Goal: Find specific fact: Find specific page/section

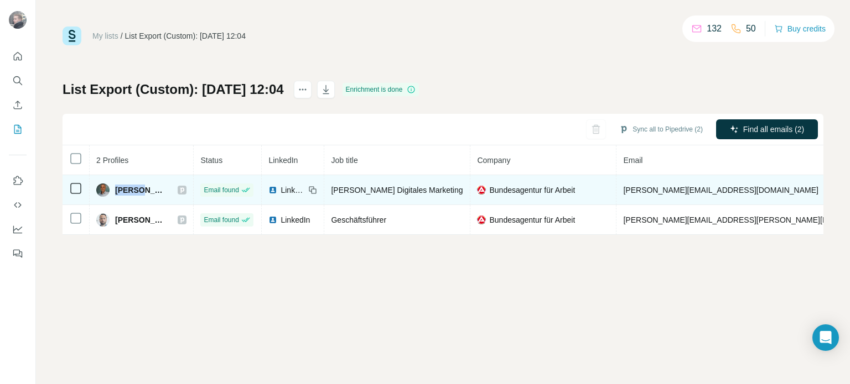
drag, startPoint x: 115, startPoint y: 188, endPoint x: 144, endPoint y: 180, distance: 29.8
click at [139, 186] on span "Guido Brand" at bounding box center [140, 190] width 51 height 11
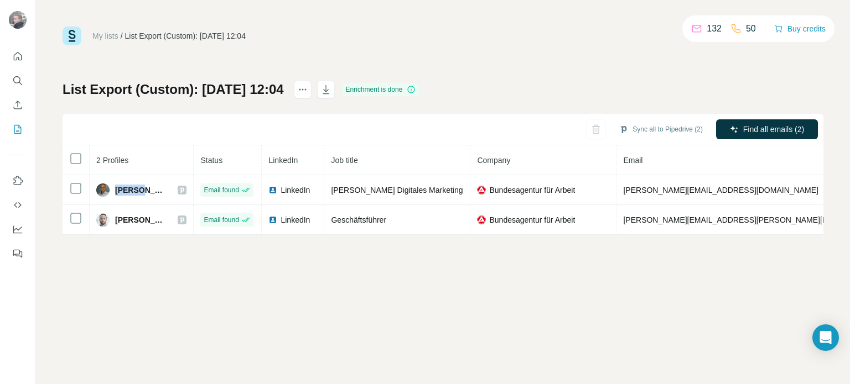
copy span "Guido"
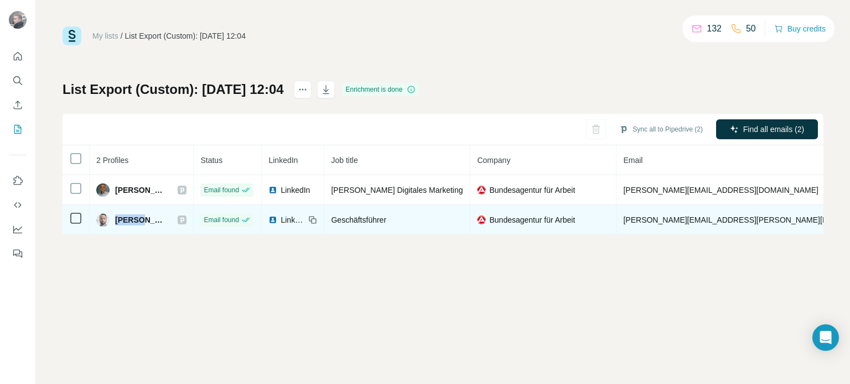
drag, startPoint x: 115, startPoint y: 215, endPoint x: 139, endPoint y: 219, distance: 24.6
click at [139, 219] on span "Tobias Wilde" at bounding box center [140, 220] width 51 height 11
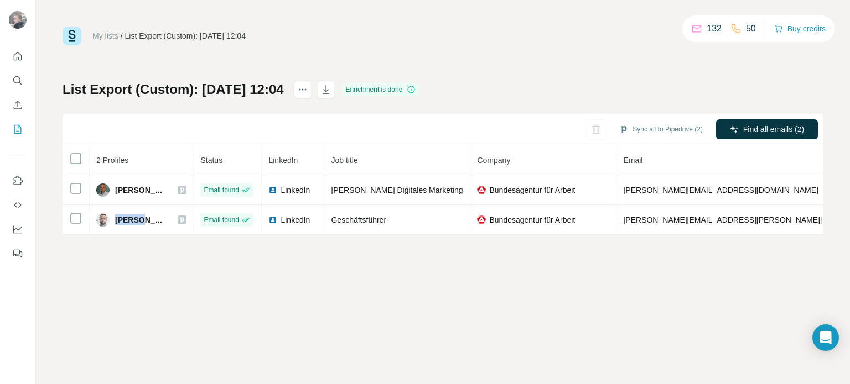
copy span "Tobias"
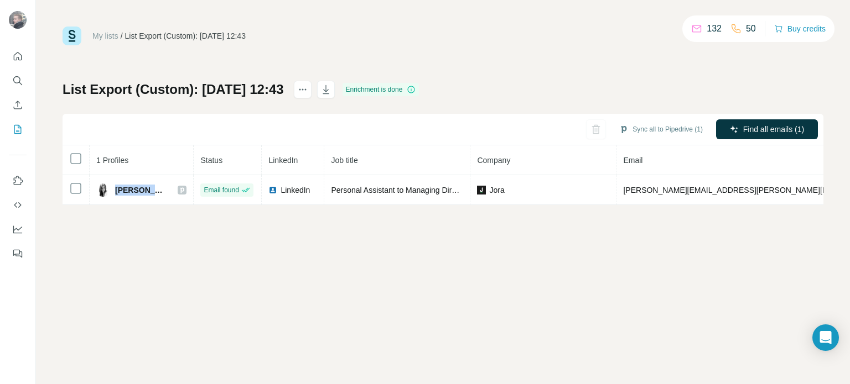
drag, startPoint x: 114, startPoint y: 191, endPoint x: 434, endPoint y: 32, distance: 357.7
click at [147, 192] on div "[PERSON_NAME]" at bounding box center [131, 190] width 70 height 13
copy span "[PERSON_NAME]"
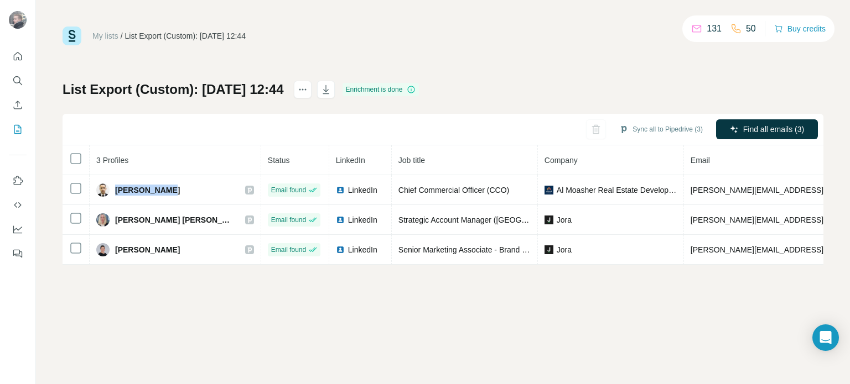
drag, startPoint x: 114, startPoint y: 188, endPoint x: 215, endPoint y: 144, distance: 109.5
click at [169, 189] on div "Ahmed Farghaly" at bounding box center [138, 190] width 84 height 13
copy span "Ahmed Fargha"
drag, startPoint x: 115, startPoint y: 219, endPoint x: 319, endPoint y: 69, distance: 252.8
click at [168, 221] on span "Caroline Miller Peck" at bounding box center [174, 220] width 119 height 11
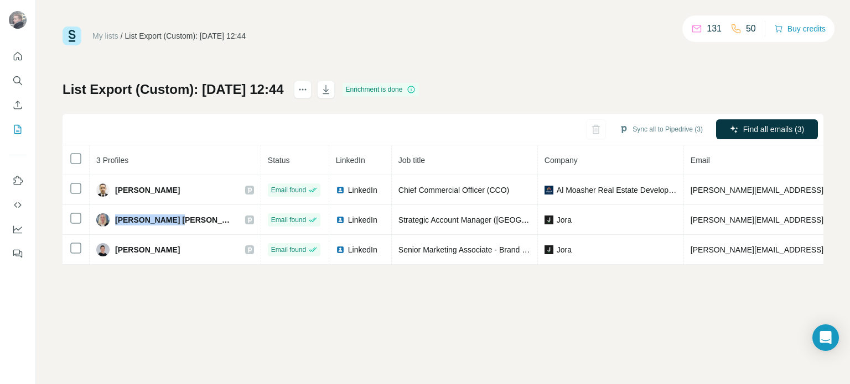
copy span "Caroline Miller"
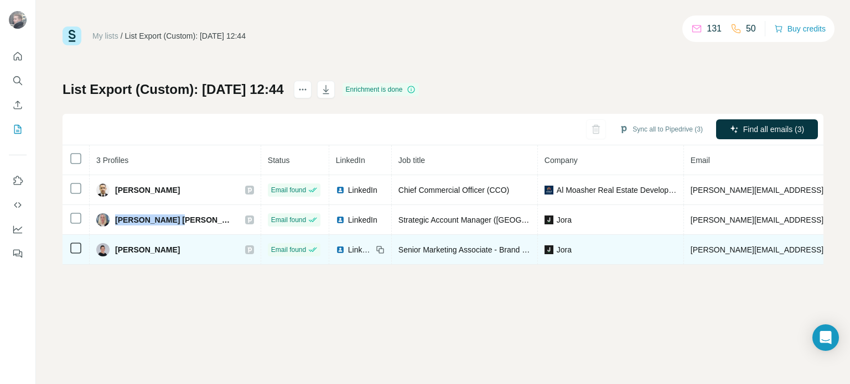
drag, startPoint x: 113, startPoint y: 247, endPoint x: 169, endPoint y: 250, distance: 55.9
click at [169, 250] on div "Sarah Gillespie" at bounding box center [138, 249] width 84 height 13
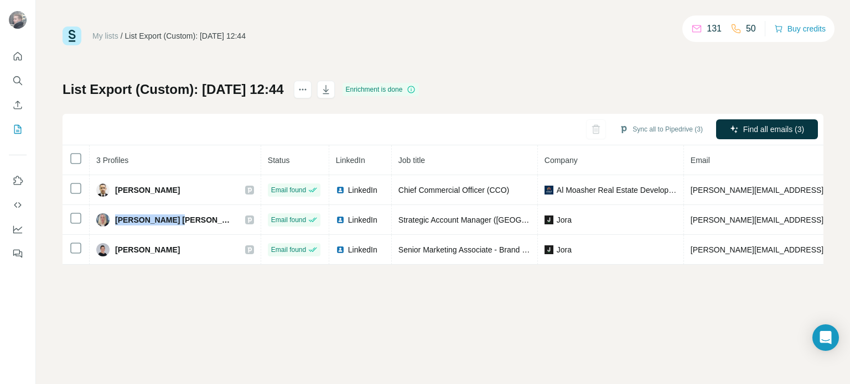
copy span "Sarah Gillespie"
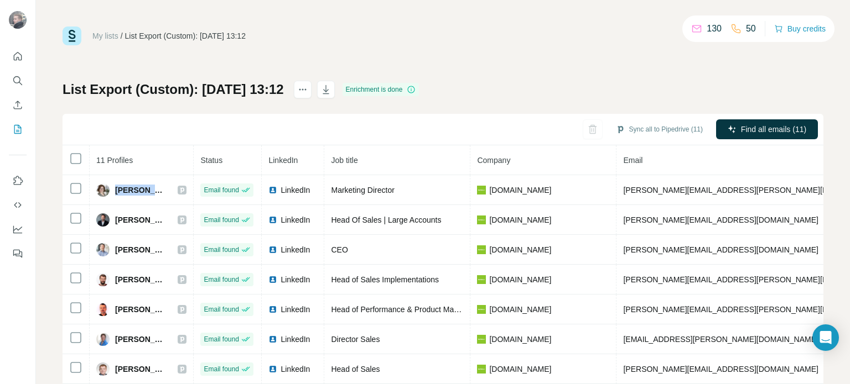
drag, startPoint x: 115, startPoint y: 188, endPoint x: 286, endPoint y: 111, distance: 187.7
click at [162, 192] on div "Claudia Eder" at bounding box center [141, 190] width 90 height 13
copy span "Claudia Eder"
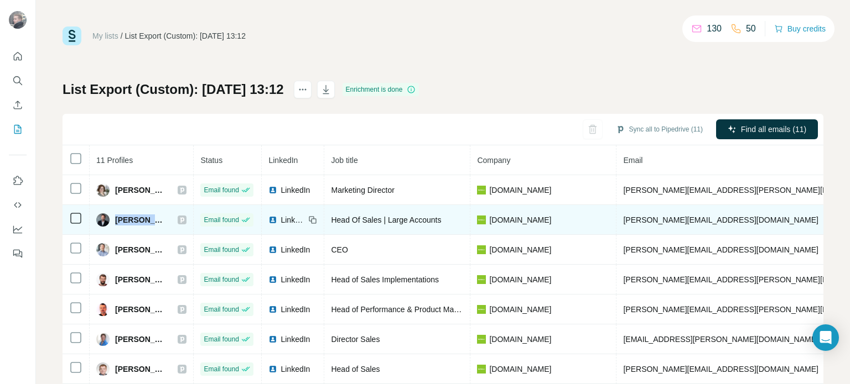
drag, startPoint x: 115, startPoint y: 217, endPoint x: 157, endPoint y: 217, distance: 42.0
click at [157, 217] on span "Daniel Post Uiterweer" at bounding box center [140, 220] width 51 height 11
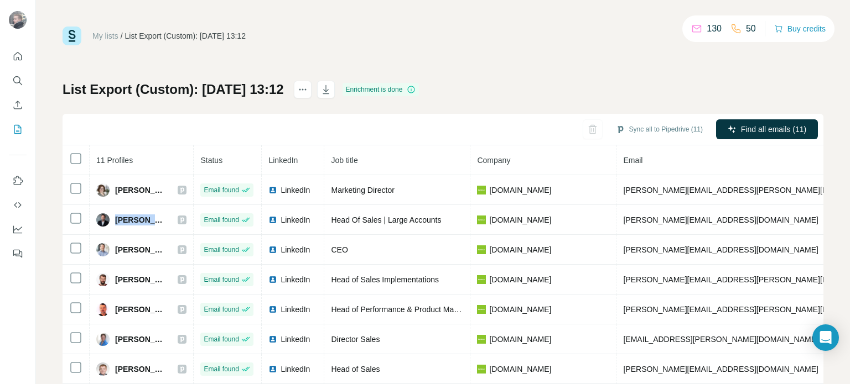
copy span "Daniel Post"
drag, startPoint x: 117, startPoint y: 249, endPoint x: 304, endPoint y: 141, distance: 216.4
click at [173, 253] on div "Georg Konjovic" at bounding box center [141, 249] width 90 height 13
copy span "Georg Konjovic"
drag, startPoint x: 115, startPoint y: 279, endPoint x: 460, endPoint y: 0, distance: 443.7
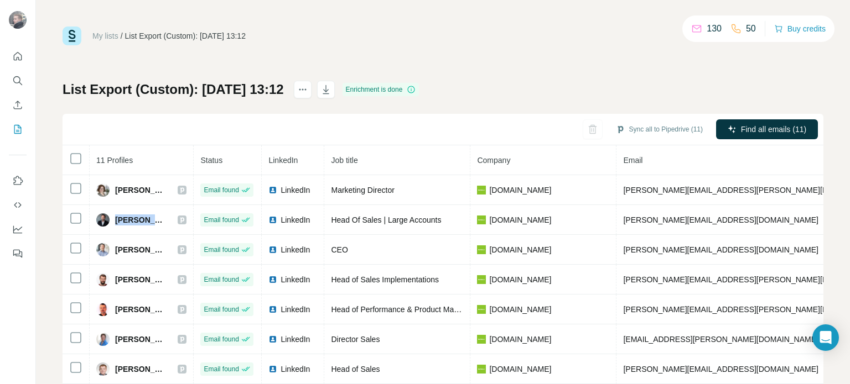
click at [179, 287] on td "Gilbert Haslinger" at bounding box center [142, 280] width 104 height 30
copy span "Gilbert Haslinger"
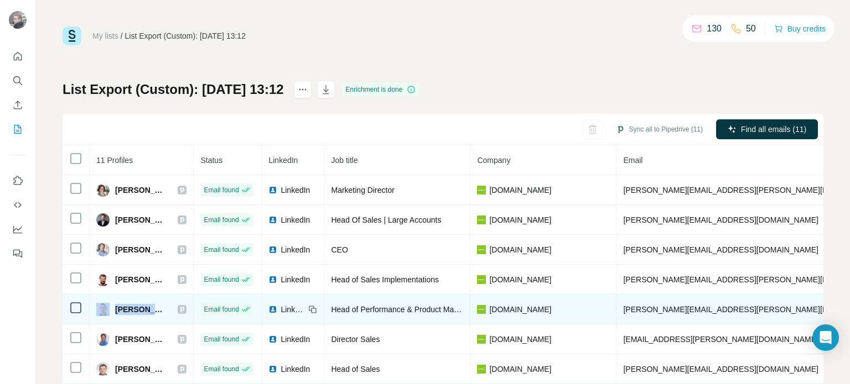
drag, startPoint x: 159, startPoint y: 308, endPoint x: 108, endPoint y: 304, distance: 51.1
click at [108, 304] on div "Karl Macku" at bounding box center [141, 309] width 90 height 13
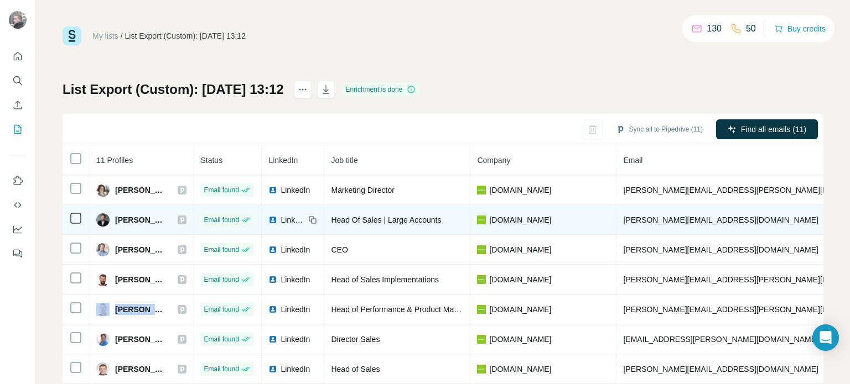
copy div "Karl Macku"
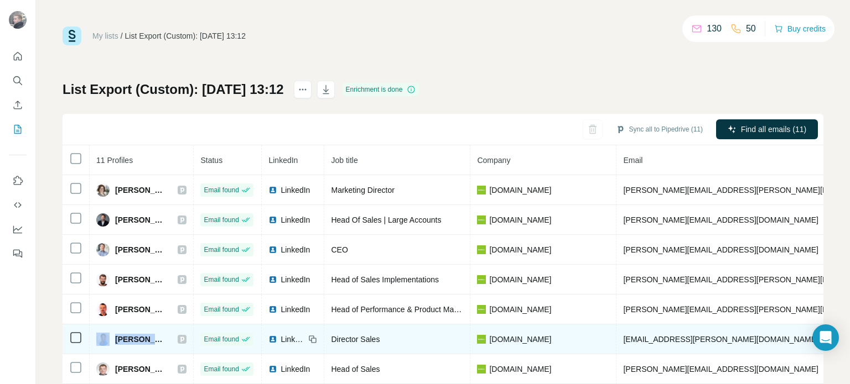
drag, startPoint x: 165, startPoint y: 339, endPoint x: 107, endPoint y: 340, distance: 58.1
click at [107, 340] on div "Katja Haack" at bounding box center [141, 339] width 90 height 13
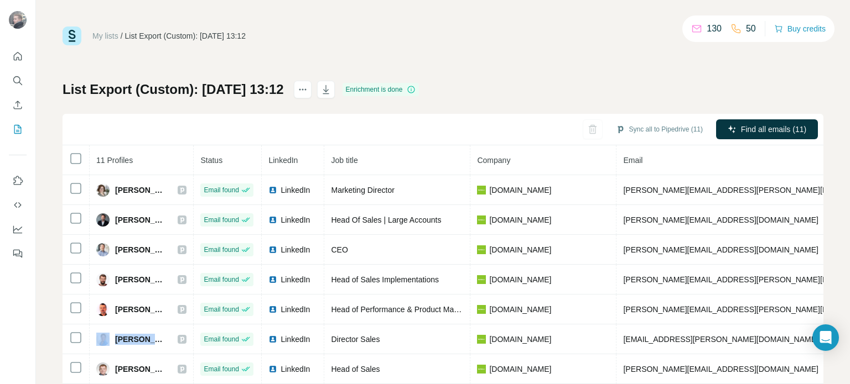
copy div "Katja Haack"
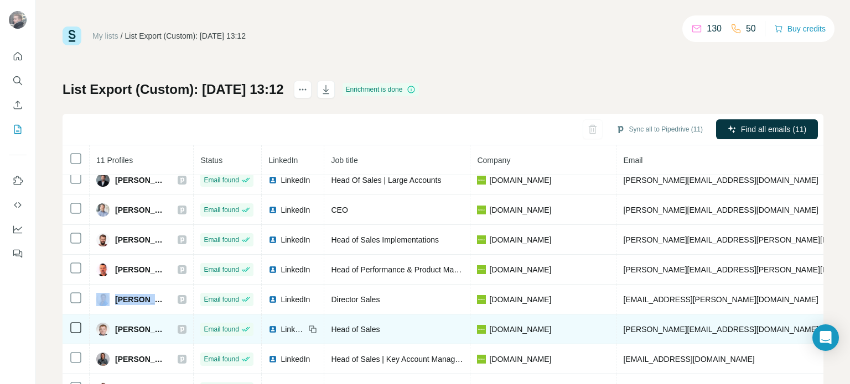
scroll to position [69, 0]
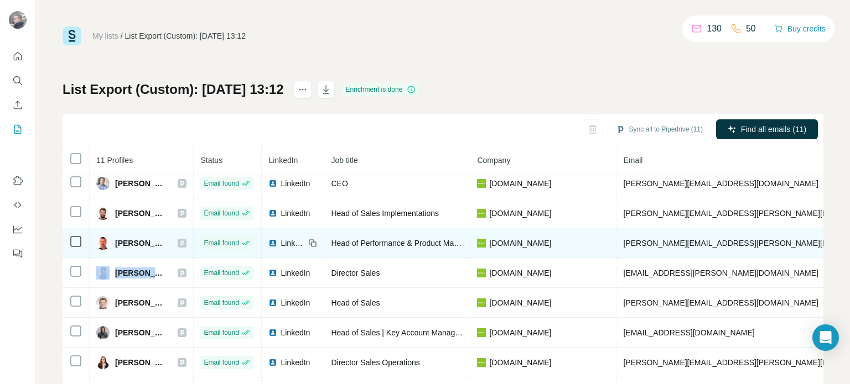
drag, startPoint x: 181, startPoint y: 295, endPoint x: 214, endPoint y: 228, distance: 74.0
click at [116, 297] on div "Kurt Gatterbauer" at bounding box center [141, 303] width 90 height 13
copy span "Kurt Gatterbauer"
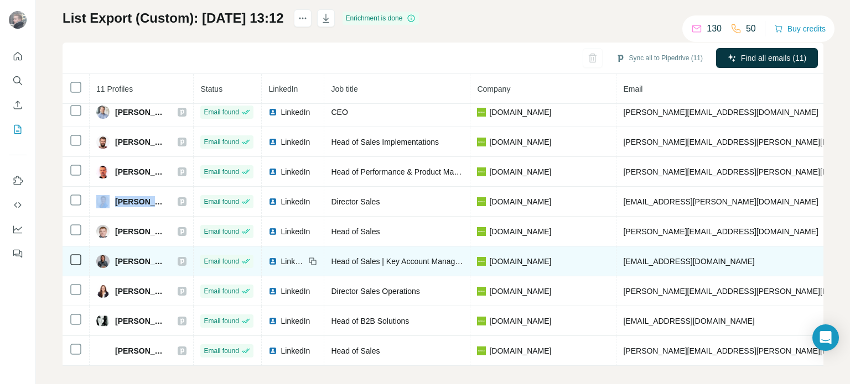
scroll to position [80, 0]
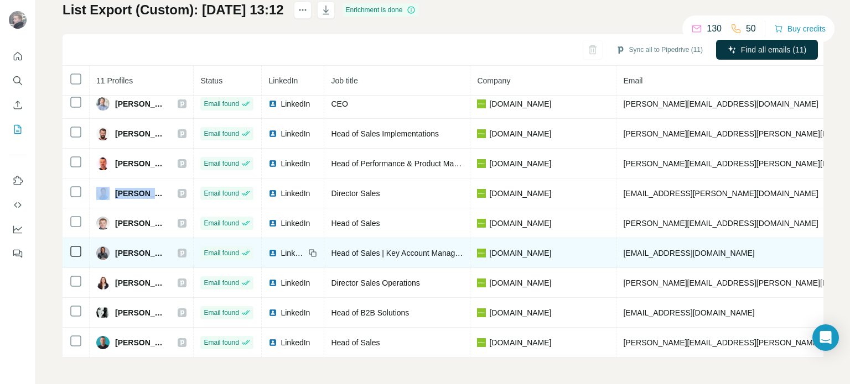
drag, startPoint x: 131, startPoint y: 243, endPoint x: 185, endPoint y: 236, distance: 54.1
click at [185, 238] on td "Sabine Heißbauer" at bounding box center [142, 253] width 104 height 30
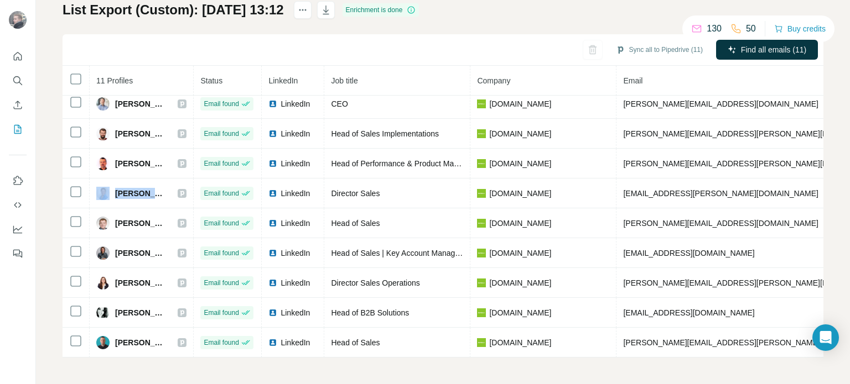
copy span "Sabine Heißbauer"
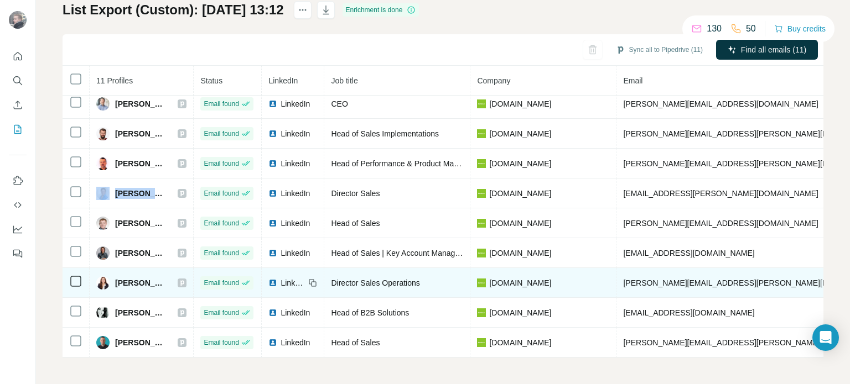
drag, startPoint x: 122, startPoint y: 274, endPoint x: 176, endPoint y: 272, distance: 54.2
click at [167, 278] on span "Sandra Ratzenböck" at bounding box center [140, 283] width 51 height 11
copy span "Sandra Ratzenb"
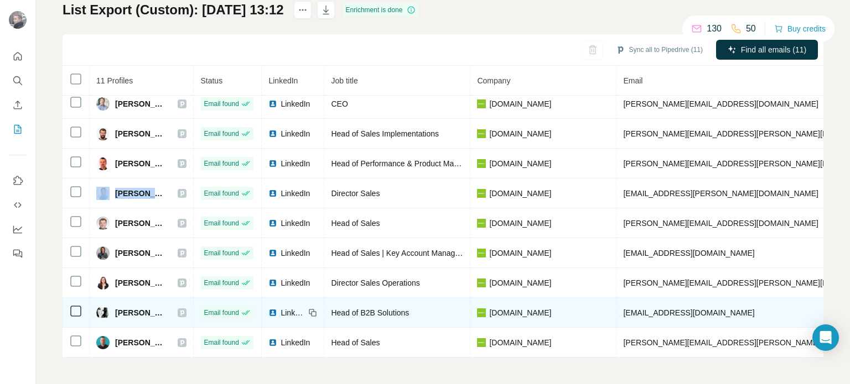
drag, startPoint x: 117, startPoint y: 306, endPoint x: 173, endPoint y: 308, distance: 55.3
click at [173, 308] on div "Tasja Ascheuer" at bounding box center [141, 312] width 90 height 13
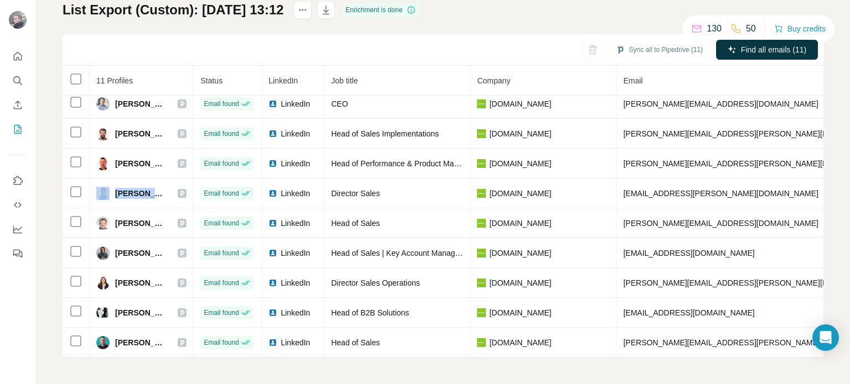
copy span "Tasja Ascheuer"
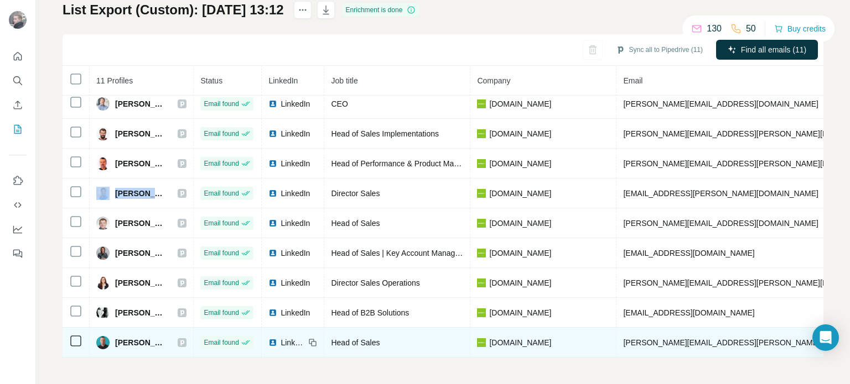
drag, startPoint x: 115, startPoint y: 332, endPoint x: 181, endPoint y: 337, distance: 66.6
click at [181, 337] on div "Thomas Klausner" at bounding box center [141, 342] width 90 height 13
